Goal: Information Seeking & Learning: Check status

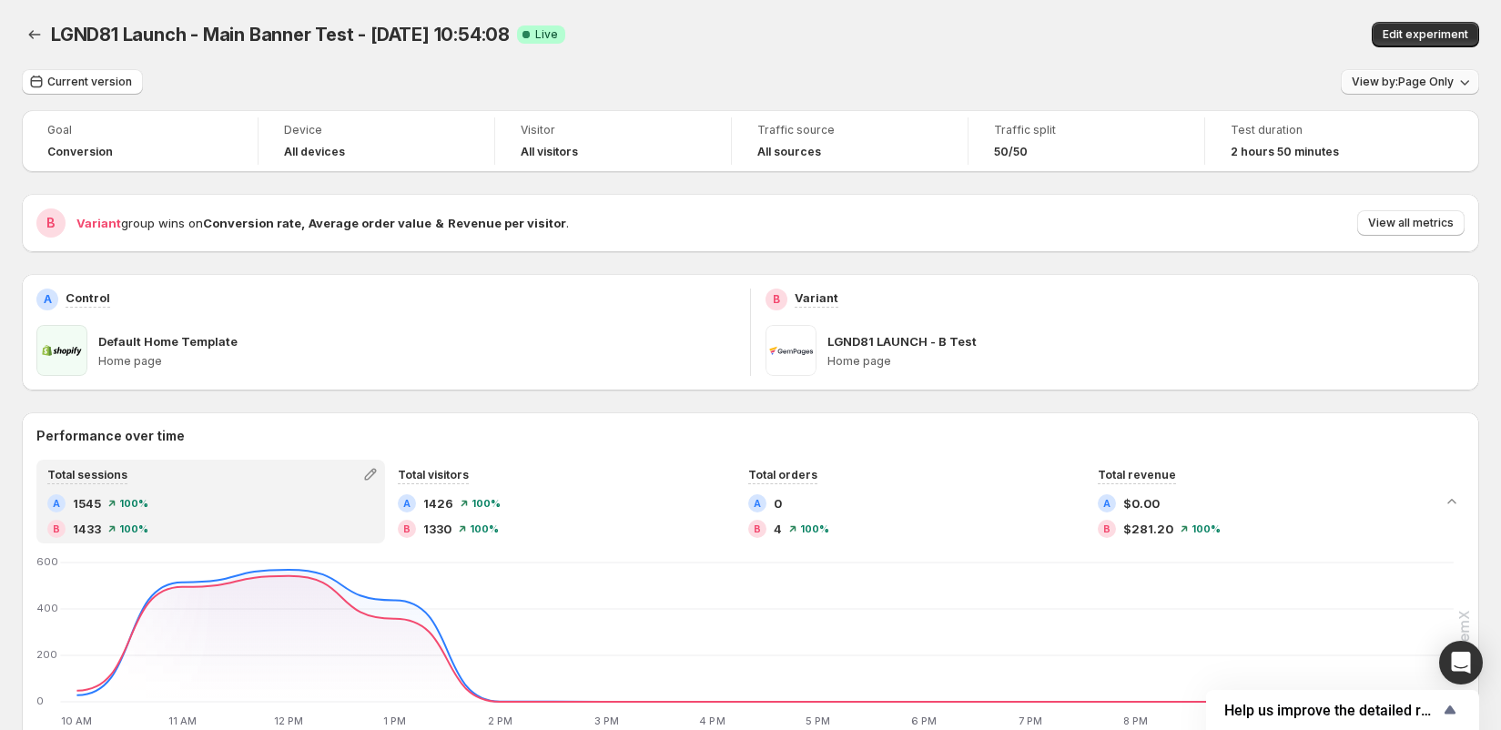
click at [1403, 80] on span "View by: Page Only" at bounding box center [1403, 82] width 102 height 15
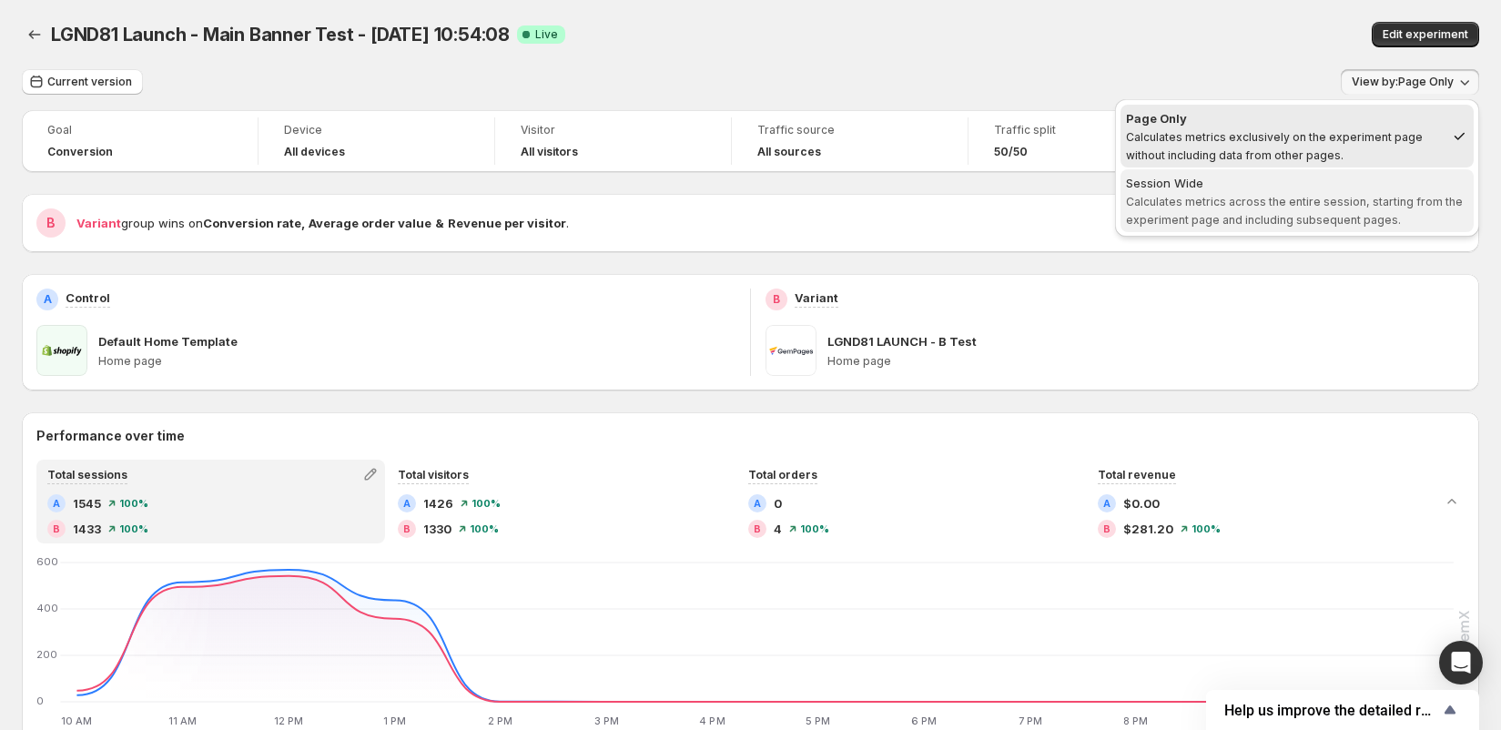
click at [1322, 172] on button "Session Wide Calculates metrics across the entire session, starting from the ex…" at bounding box center [1296, 200] width 353 height 63
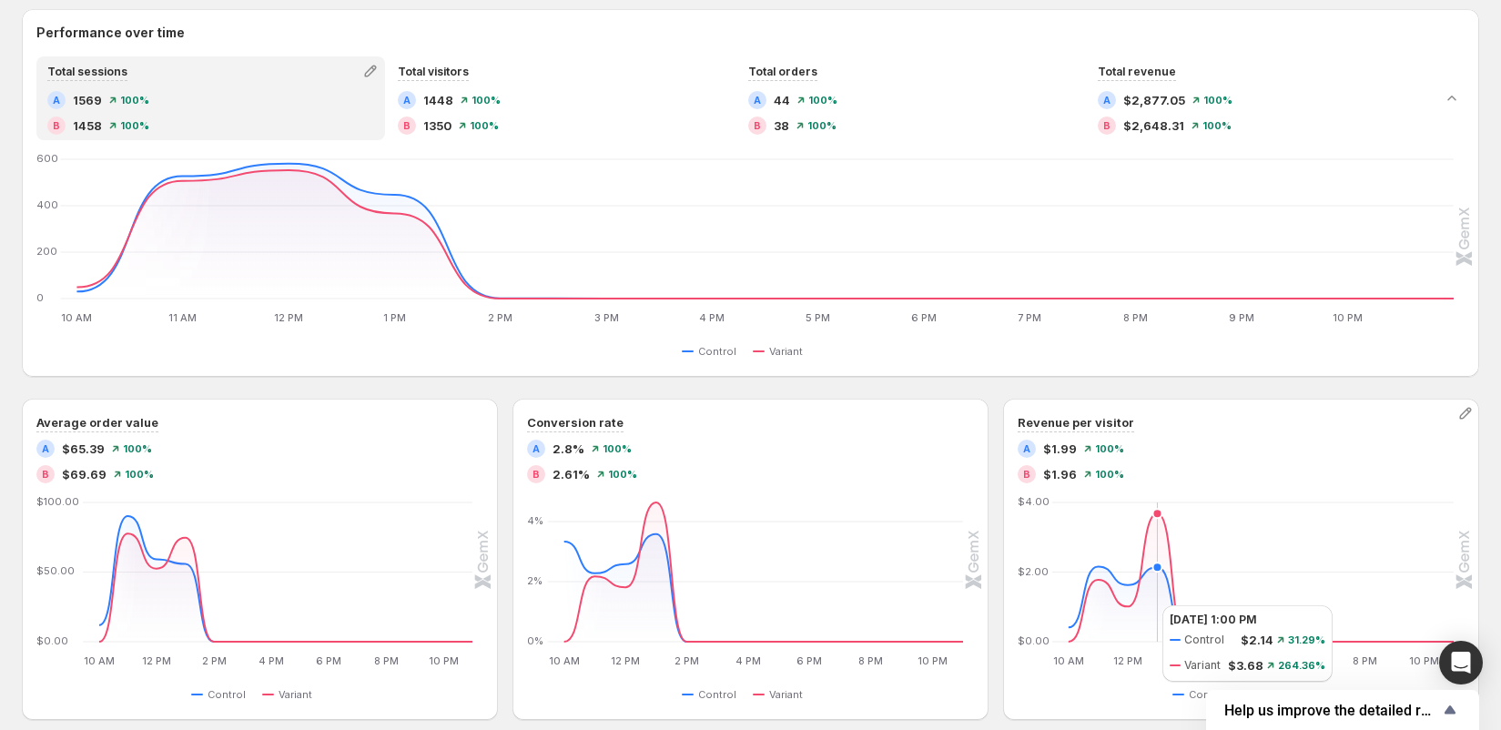
scroll to position [360, 0]
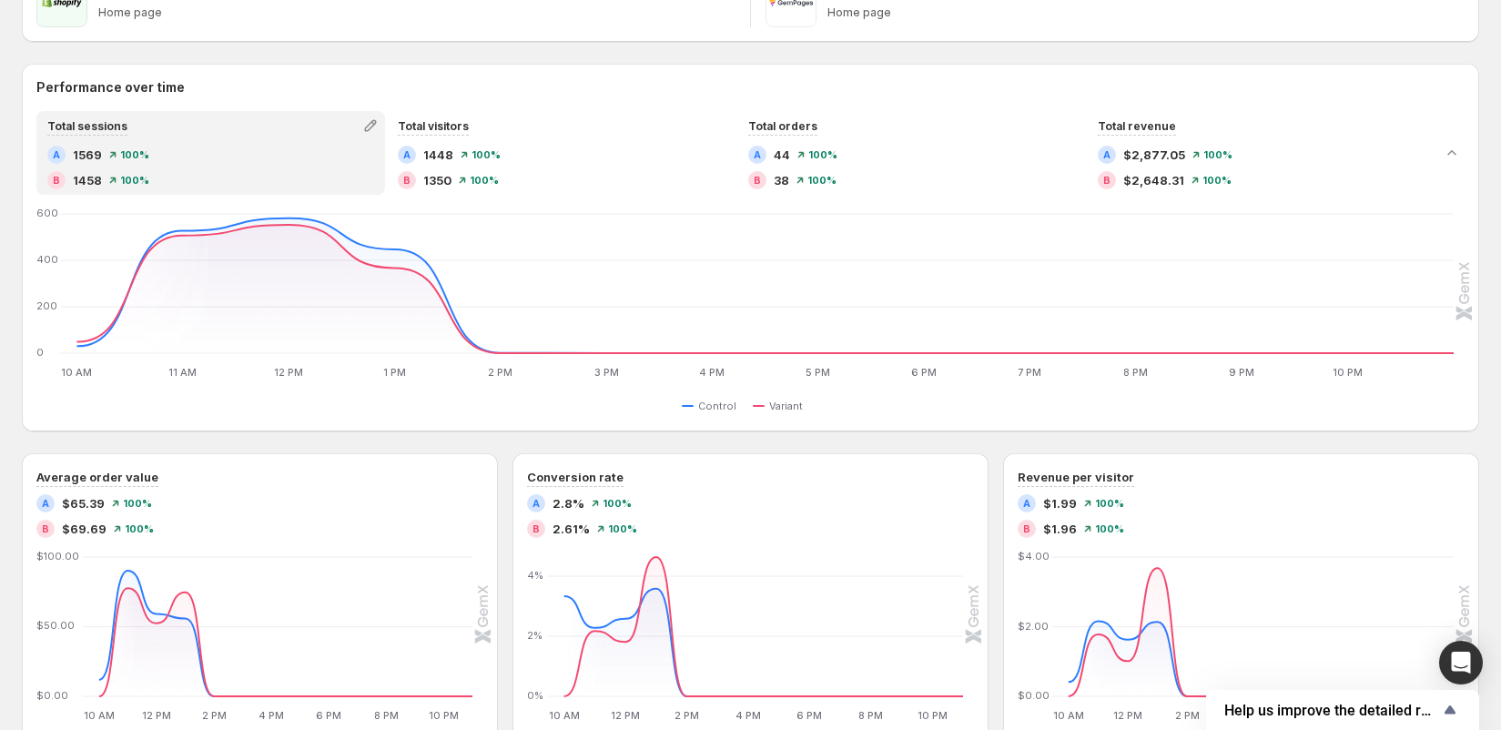
click at [486, 196] on div "Total sessions A 1569 100 % B 1458 100 % Total visitors A 1448 100 % B 1350 100…" at bounding box center [750, 264] width 1457 height 306
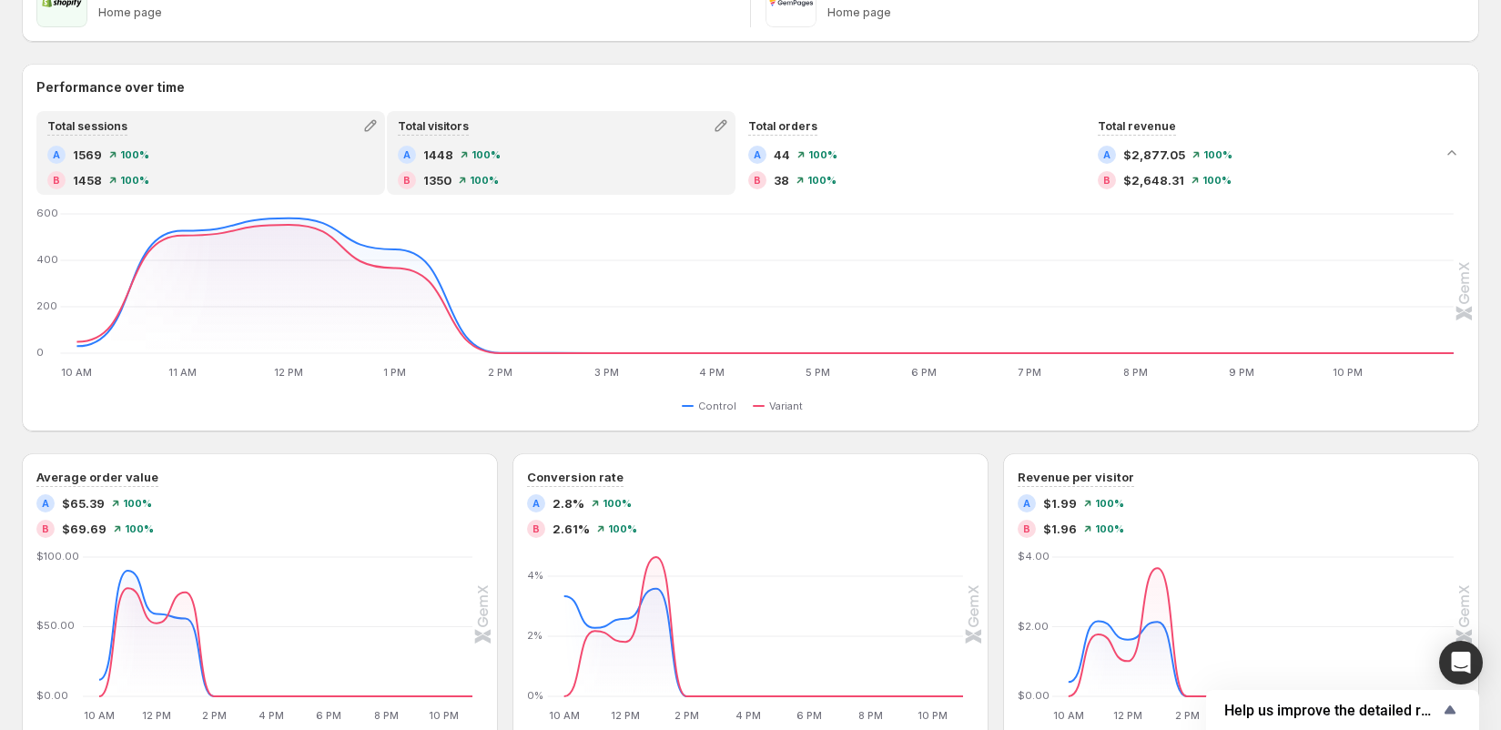
click at [510, 168] on div "A 1448 100 % B 1350 100 %" at bounding box center [561, 168] width 327 height 44
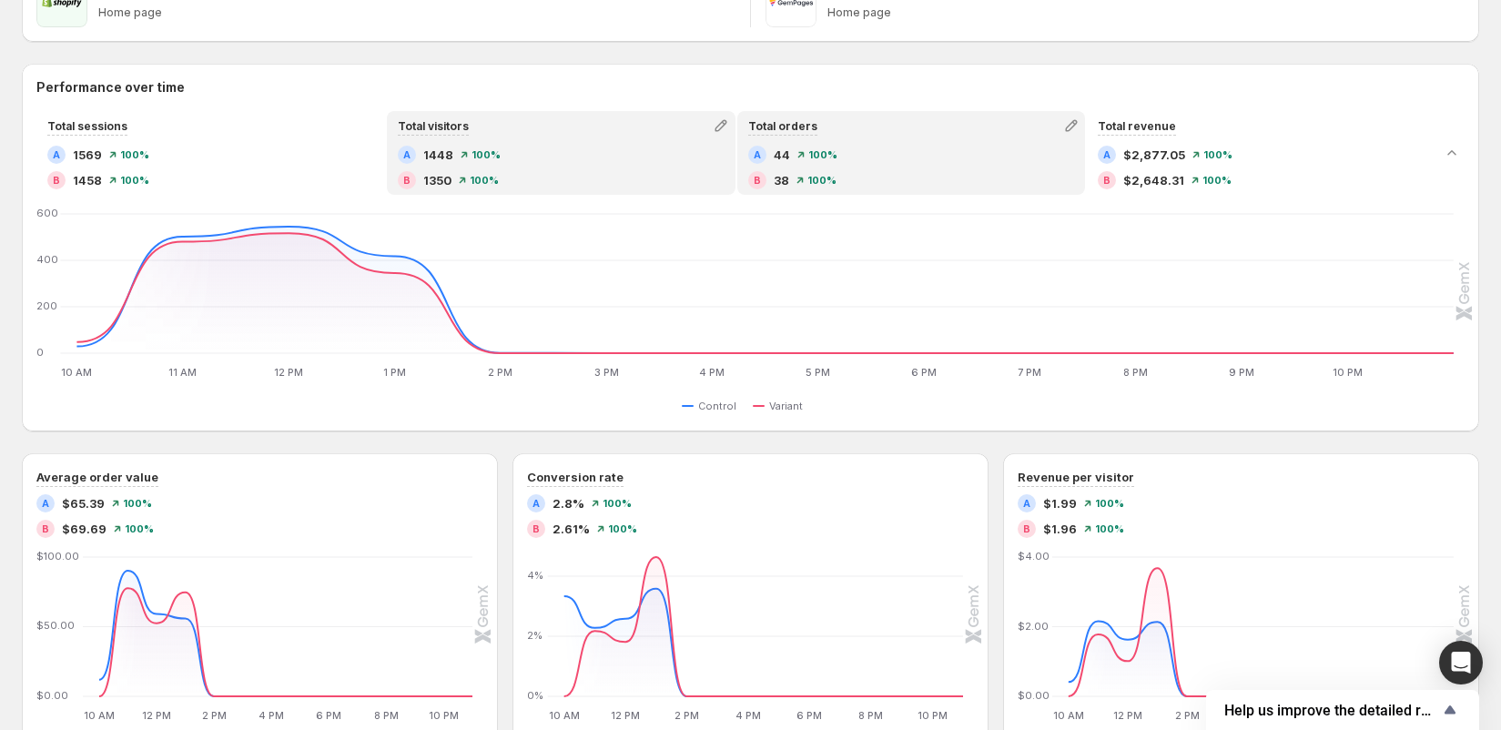
click at [808, 177] on span "100 %" at bounding box center [821, 180] width 29 height 11
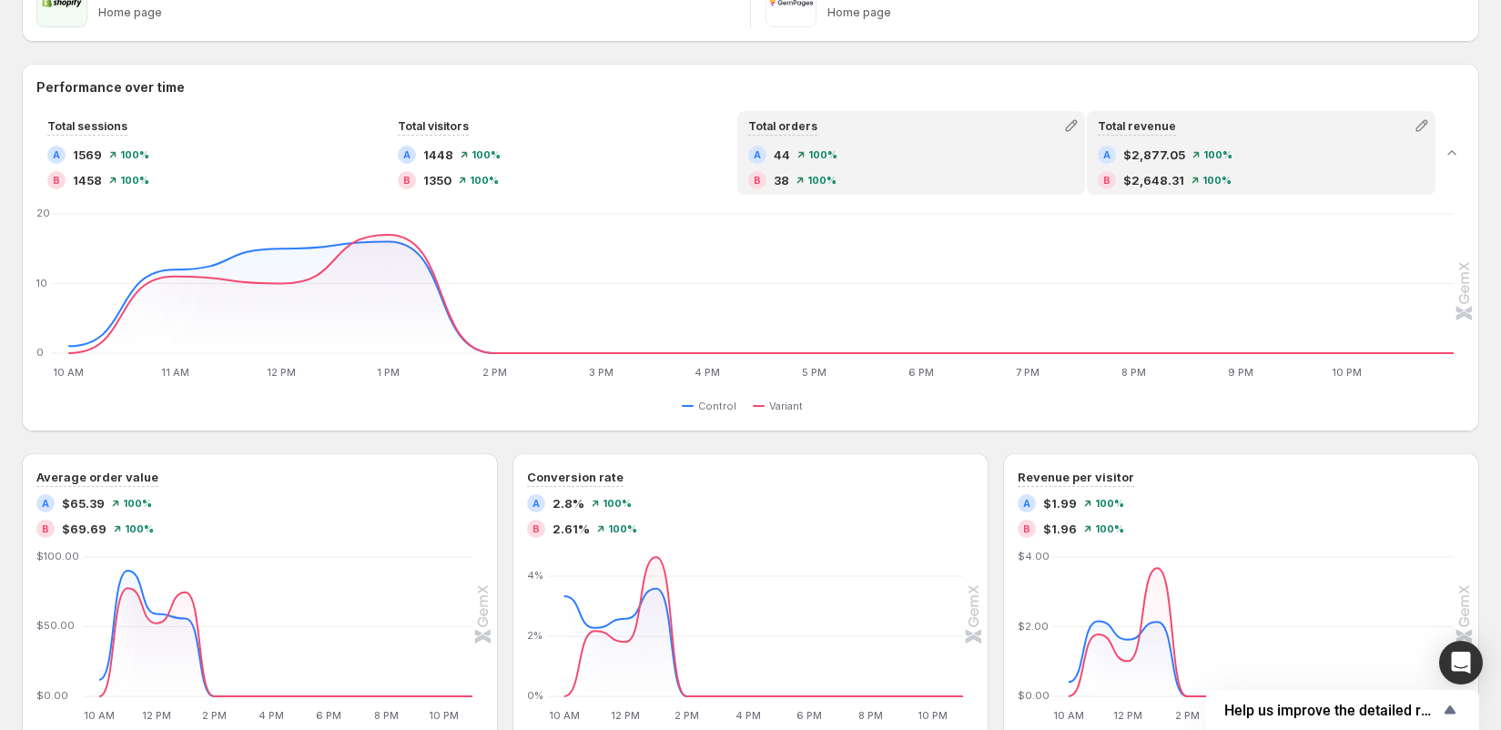
click at [1187, 181] on div "B $2,648.31 100 %" at bounding box center [1261, 180] width 327 height 18
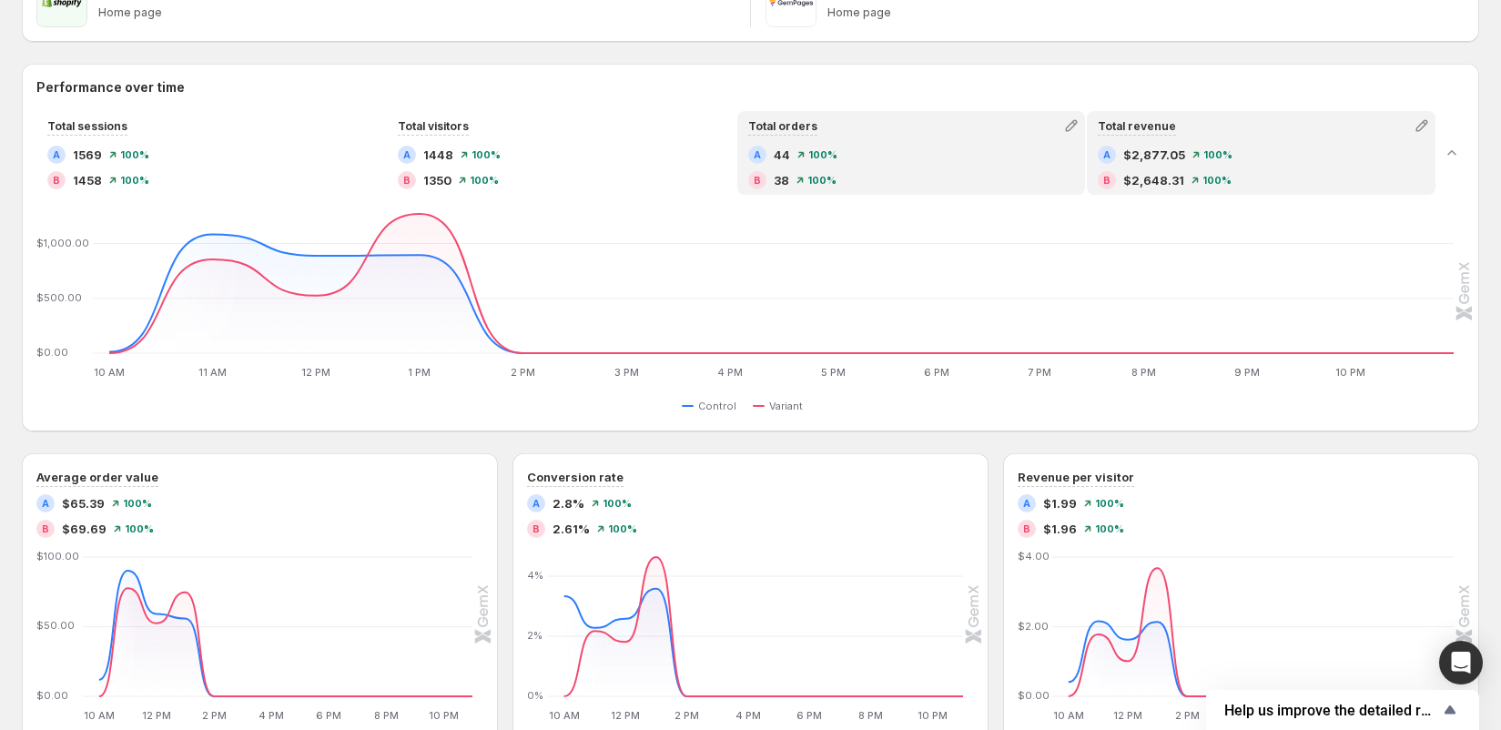
click at [816, 180] on span "100 %" at bounding box center [821, 180] width 29 height 11
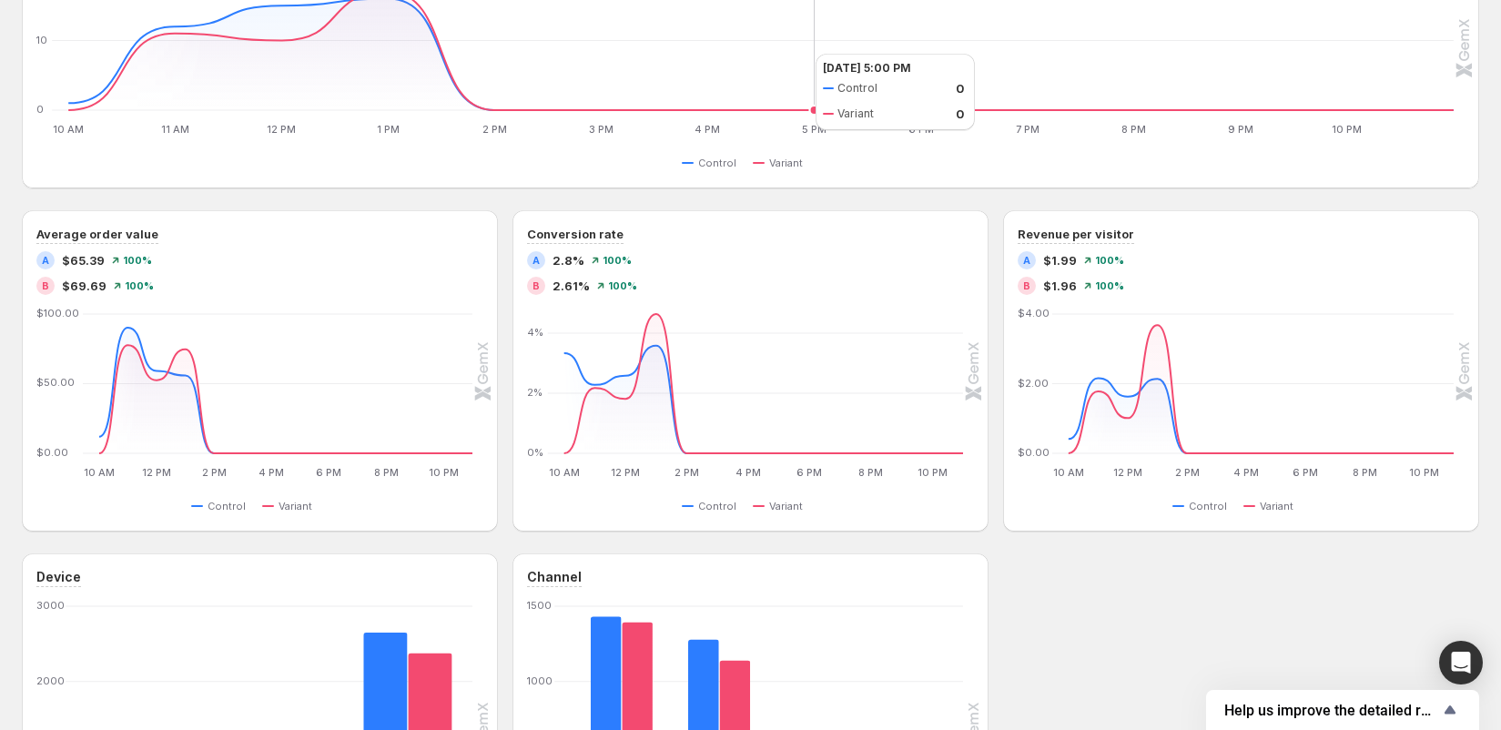
scroll to position [649, 0]
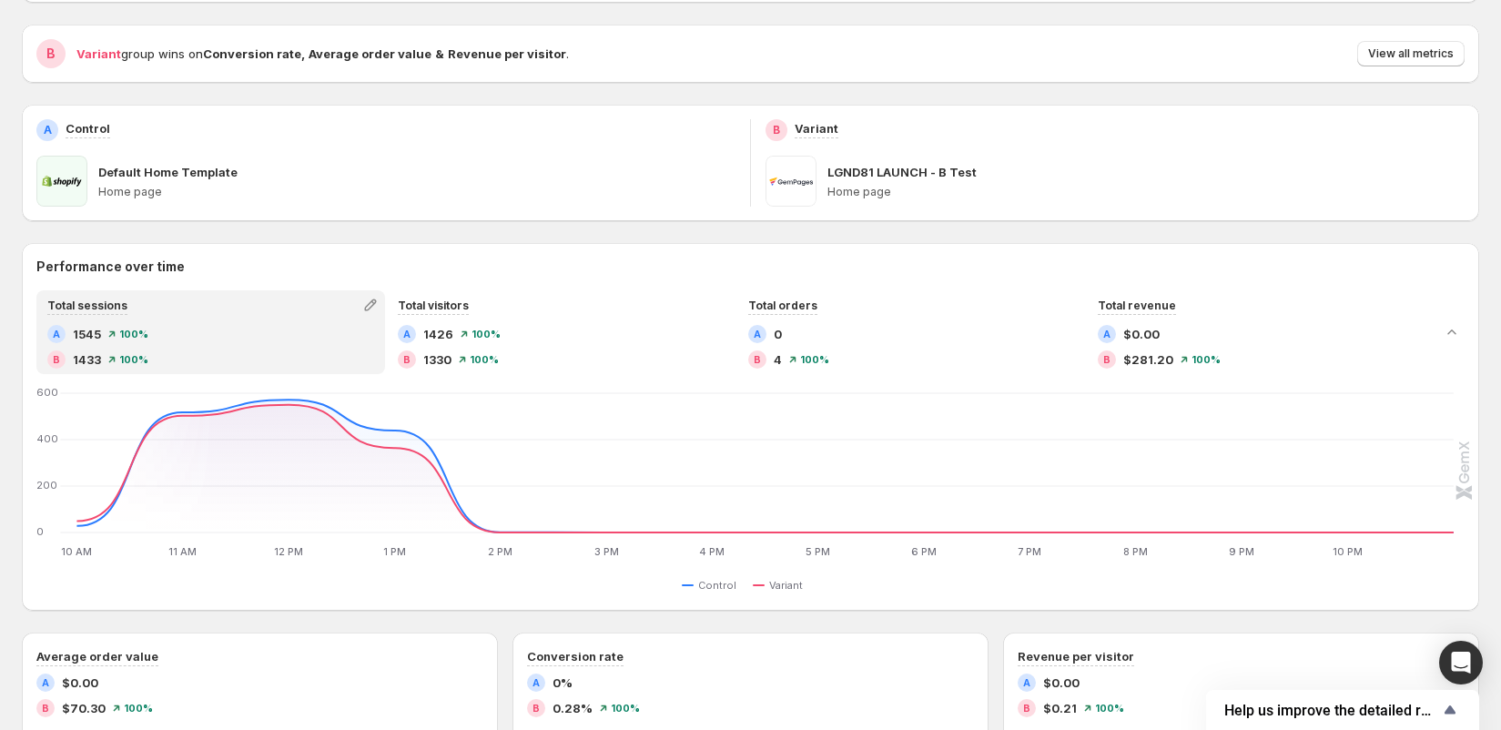
scroll to position [210, 0]
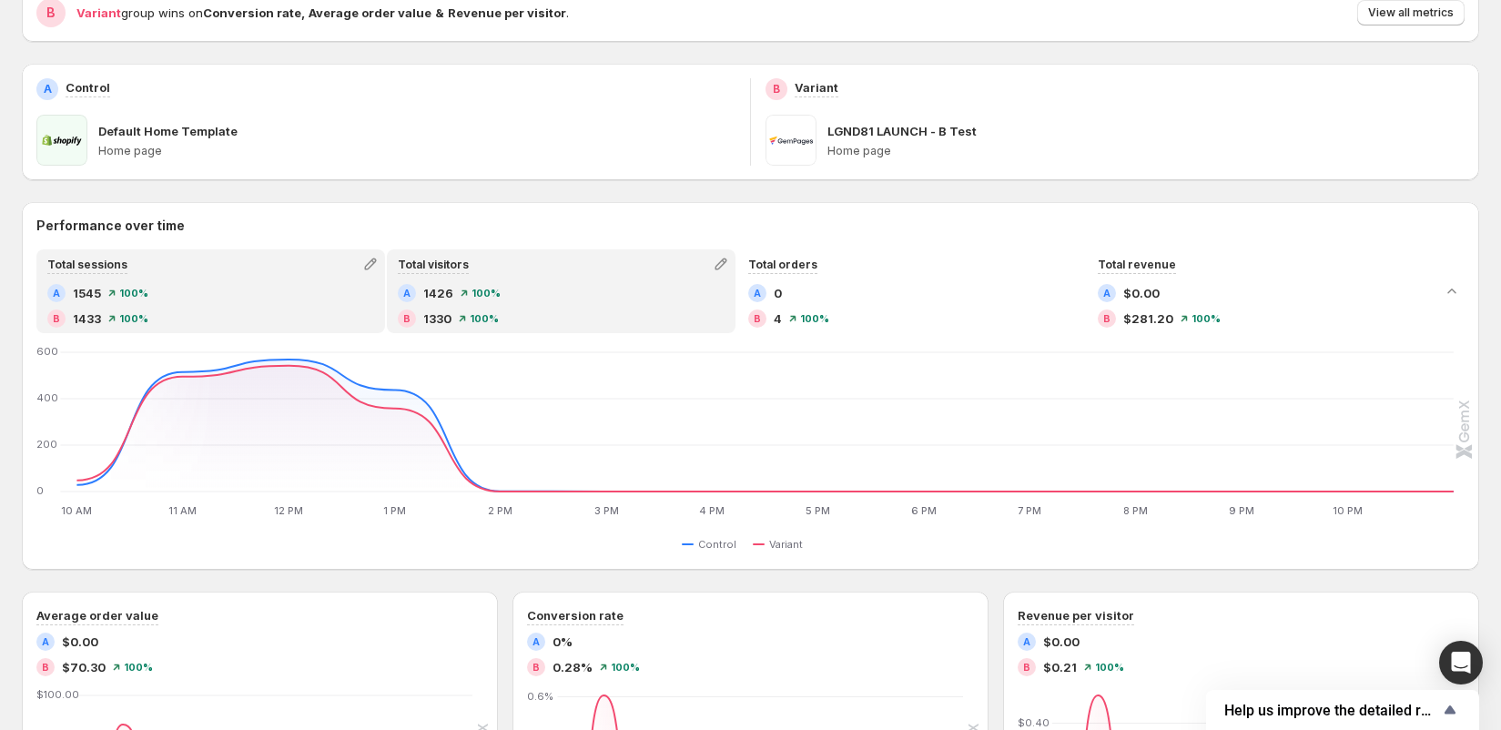
click at [510, 318] on div "B 1330 100 %" at bounding box center [561, 318] width 327 height 18
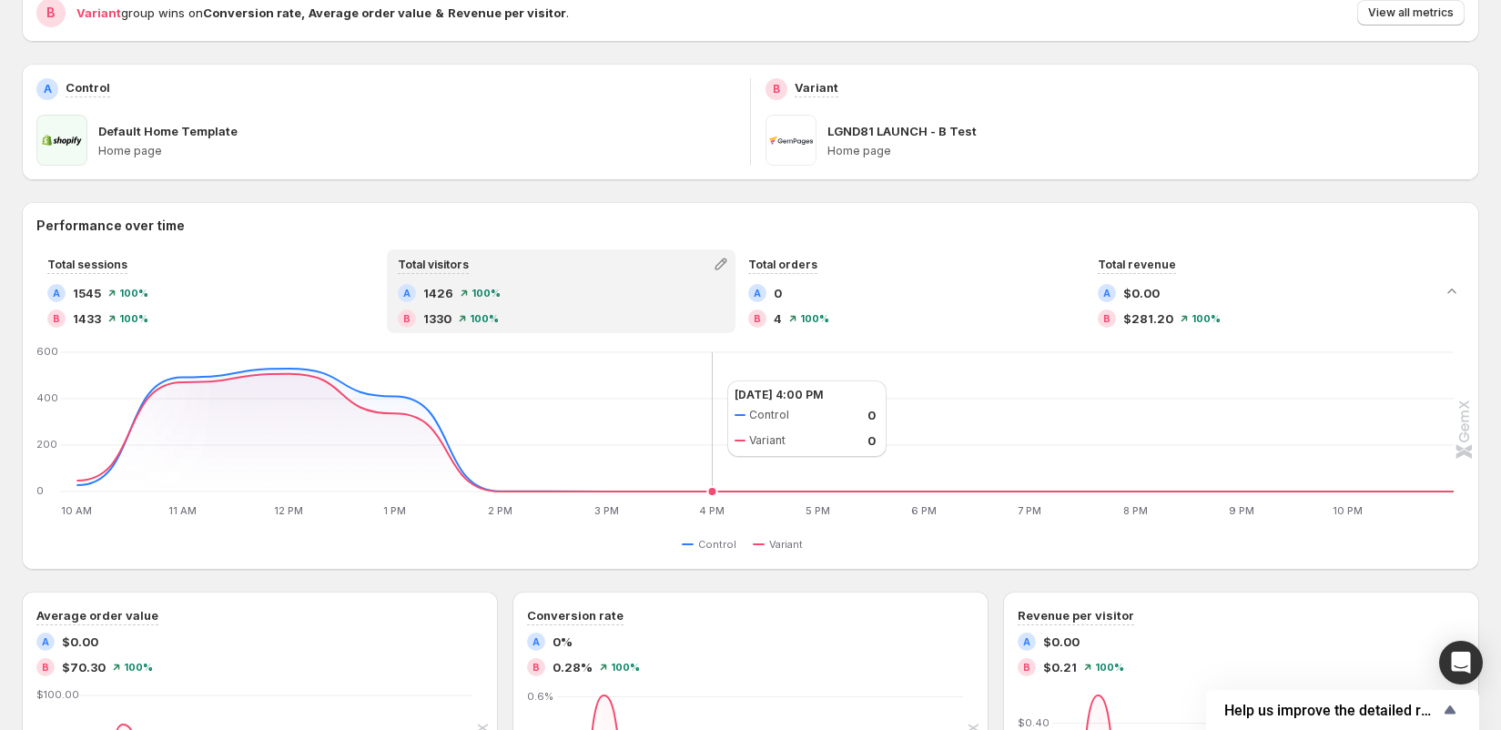
scroll to position [0, 0]
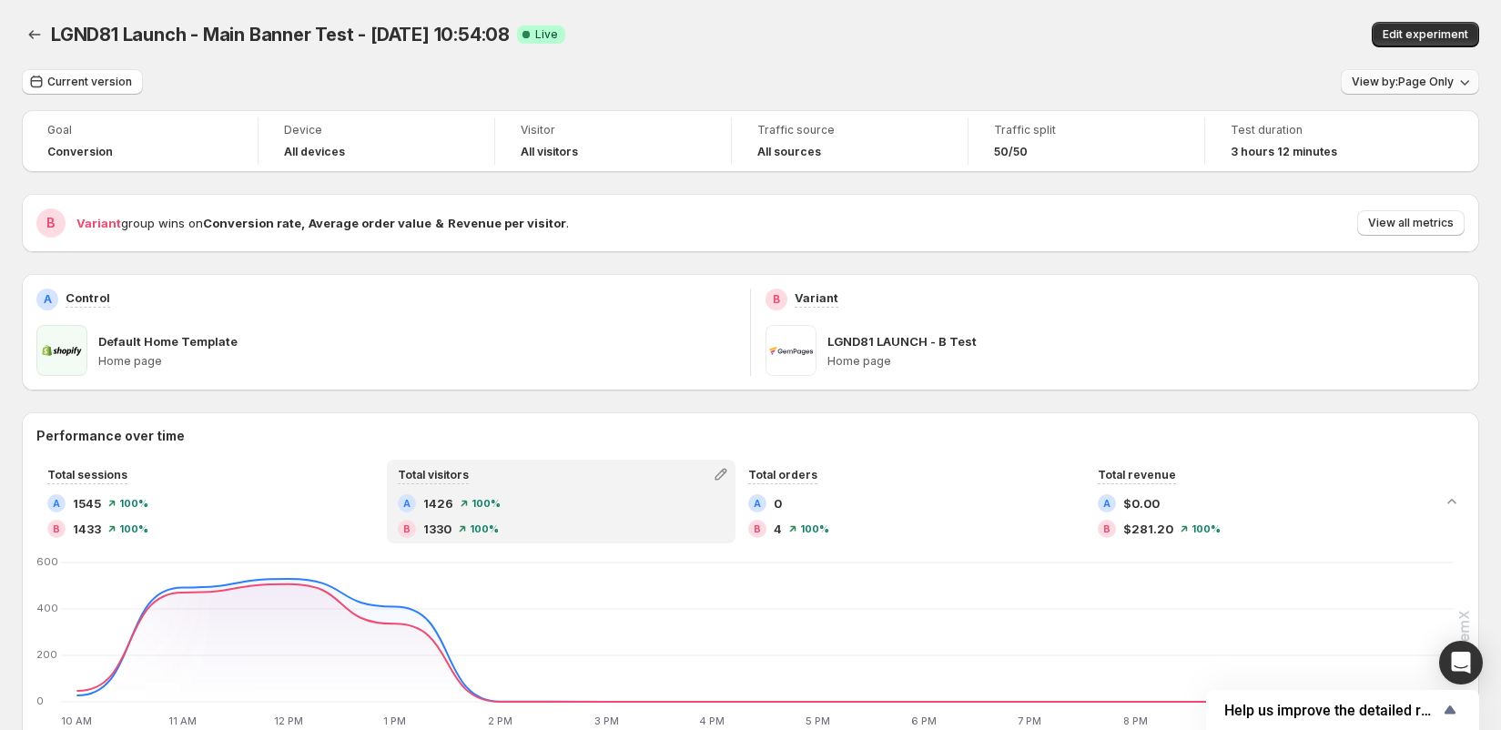
click at [1420, 82] on span "View by: Page Only" at bounding box center [1403, 82] width 102 height 15
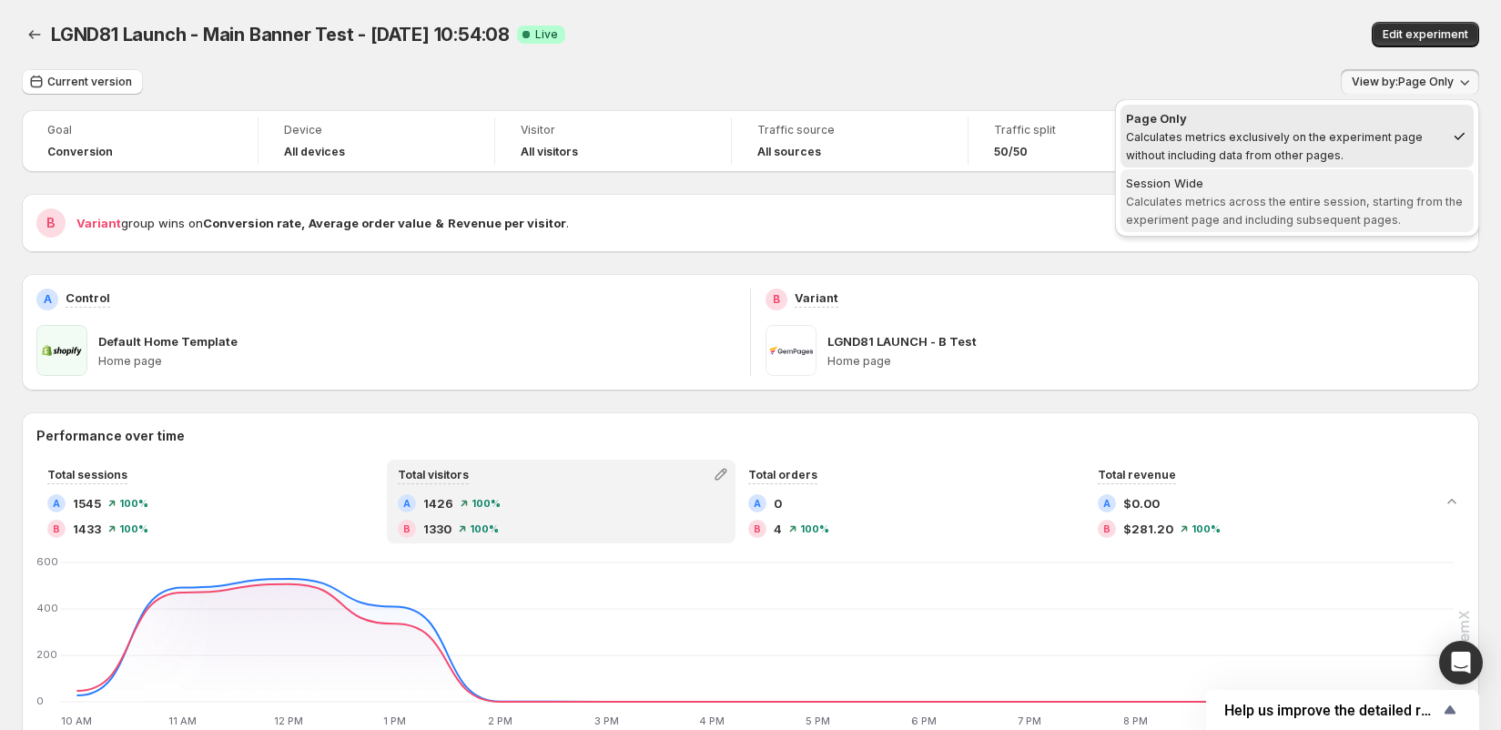
click at [1288, 195] on span "Calculates metrics across the entire session, starting from the experiment page…" at bounding box center [1294, 211] width 337 height 32
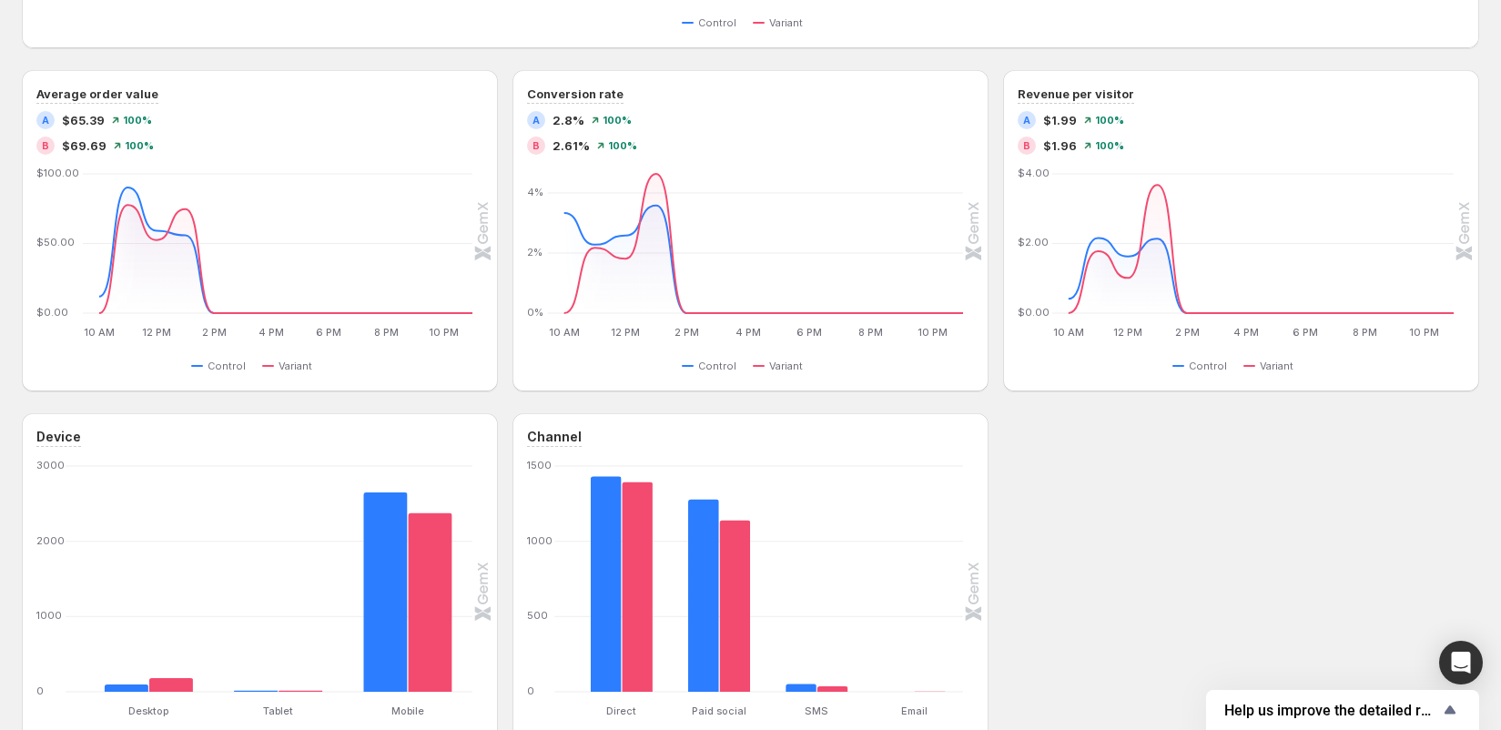
scroll to position [798, 0]
